Goal: Transaction & Acquisition: Download file/media

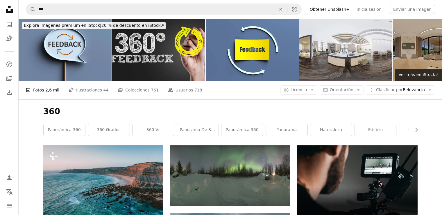
scroll to position [378, 0]
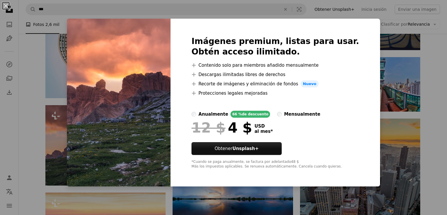
click at [184, 106] on div "Imágenes premium, listas para usar. Obtén acceso ilimitado. A plus sign Conteni…" at bounding box center [274, 103] width 209 height 168
click at [6, 8] on button "An X shape" at bounding box center [5, 5] width 7 height 7
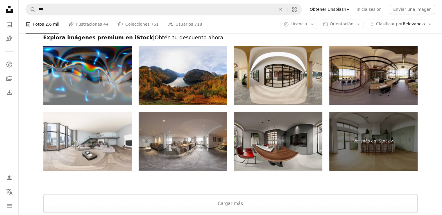
scroll to position [924, 0]
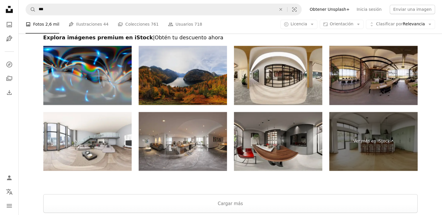
click at [200, 80] on img at bounding box center [183, 75] width 88 height 59
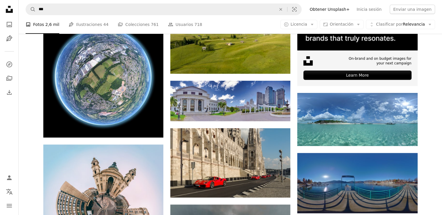
scroll to position [0, 0]
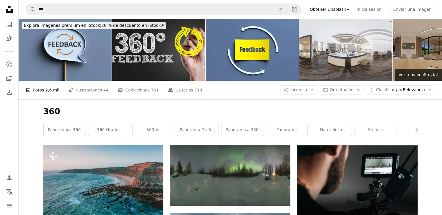
click at [194, 115] on h1 "360" at bounding box center [230, 111] width 375 height 10
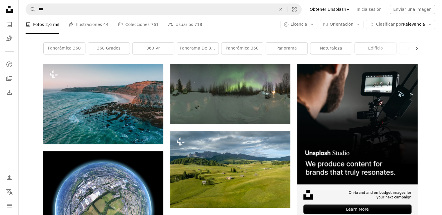
scroll to position [83, 0]
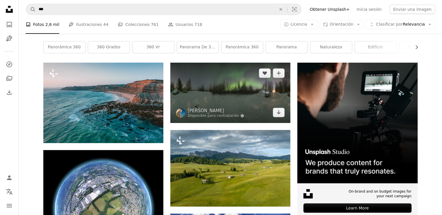
click at [218, 93] on img at bounding box center [230, 93] width 120 height 60
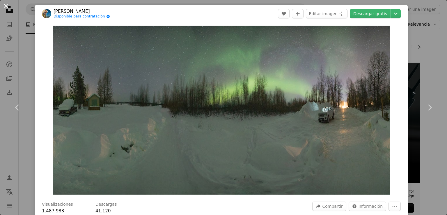
click at [6, 4] on button "An X shape" at bounding box center [5, 5] width 7 height 7
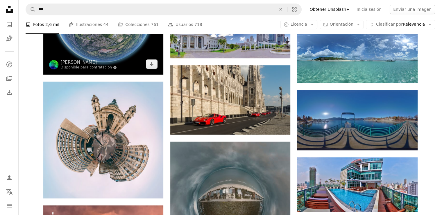
scroll to position [278, 0]
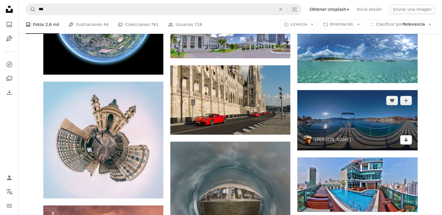
click at [405, 141] on icon "Arrow pointing down" at bounding box center [406, 139] width 5 height 7
